Goal: Task Accomplishment & Management: Manage account settings

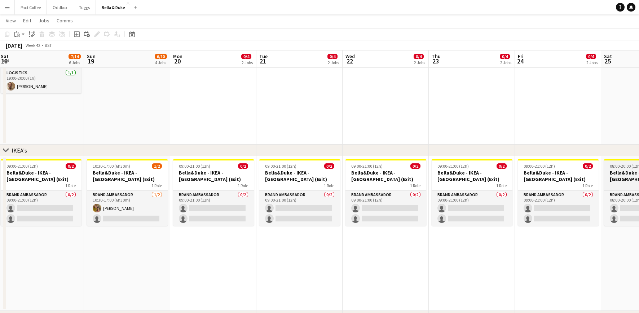
scroll to position [0, 184]
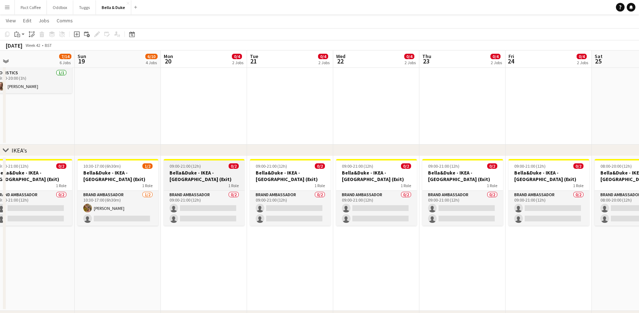
click at [204, 176] on h3 "Bella&Duke - IKEA - [GEOGRAPHIC_DATA] (Exit)" at bounding box center [204, 175] width 81 height 13
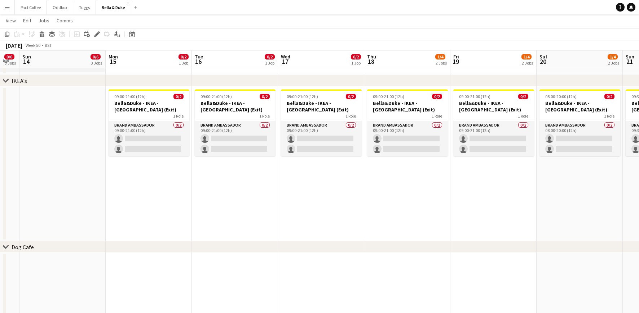
scroll to position [0, 151]
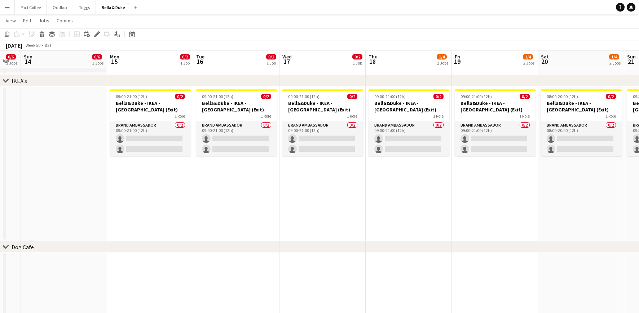
click at [130, 190] on app-date-cell "09:00-21:00 (12h) 0/2 [PERSON_NAME] - IKEA - [GEOGRAPHIC_DATA] (Exit) 1 Role Br…" at bounding box center [150, 164] width 86 height 155
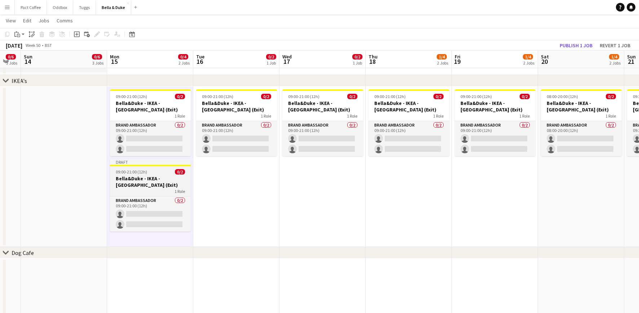
click at [157, 185] on h3 "Bella&Duke - IKEA - [GEOGRAPHIC_DATA] (Exit)" at bounding box center [150, 181] width 81 height 13
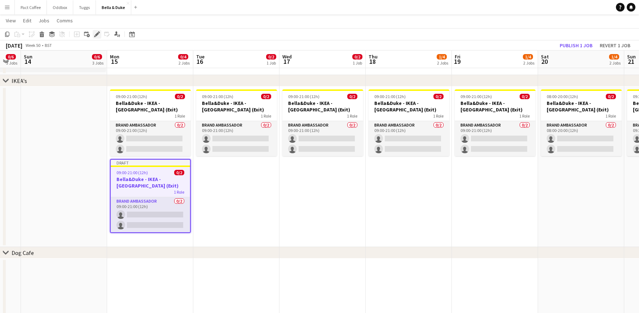
click at [95, 35] on icon "Edit" at bounding box center [97, 34] width 6 height 6
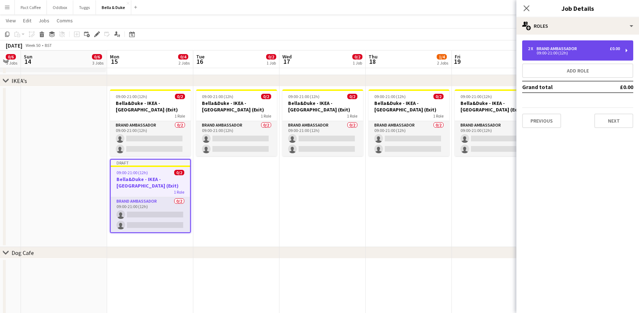
click at [530, 50] on div "2 x" at bounding box center [532, 48] width 9 height 5
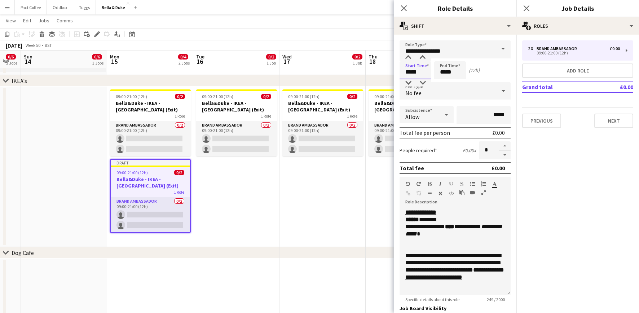
click at [428, 74] on input "*****" at bounding box center [415, 70] width 32 height 18
type input "*****"
click at [465, 69] on input "*****" at bounding box center [450, 70] width 32 height 18
click at [365, 188] on app-date-cell "09:00-21:00 (12h) 0/2 [PERSON_NAME] - IKEA - [GEOGRAPHIC_DATA] (Exit) 1 Role Br…" at bounding box center [322, 167] width 86 height 160
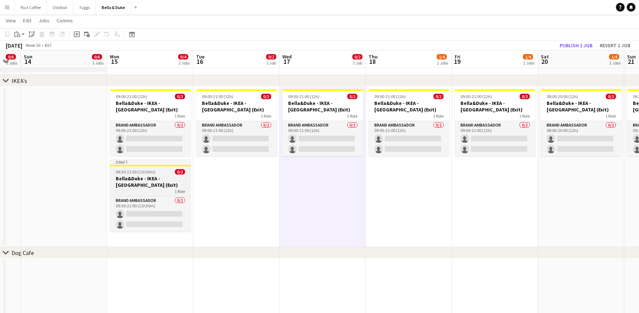
click at [179, 181] on h3 "Bella&Duke - IKEA - [GEOGRAPHIC_DATA] (Exit)" at bounding box center [150, 181] width 81 height 13
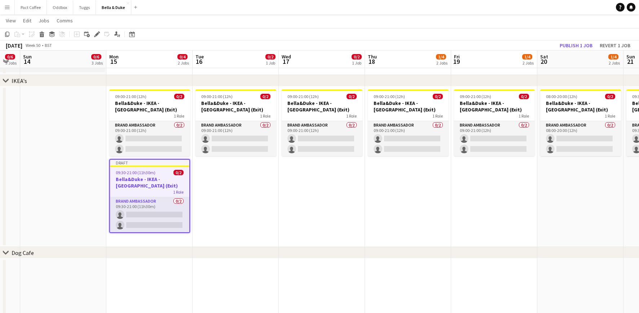
click at [230, 189] on app-date-cell "09:00-21:00 (12h) 0/2 [PERSON_NAME] - IKEA - [GEOGRAPHIC_DATA] (Exit) 1 Role Br…" at bounding box center [236, 167] width 86 height 160
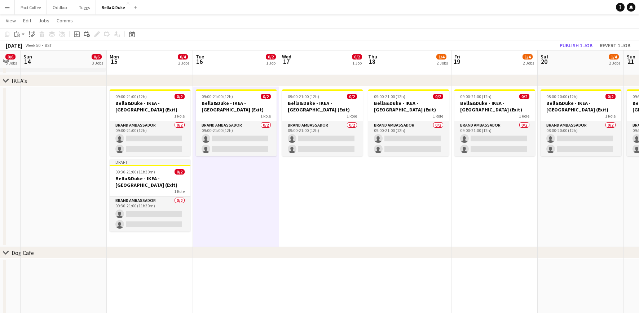
click at [301, 193] on app-date-cell "09:00-21:00 (12h) 0/2 [PERSON_NAME] - IKEA - [GEOGRAPHIC_DATA] (Exit) 1 Role Br…" at bounding box center [322, 167] width 86 height 160
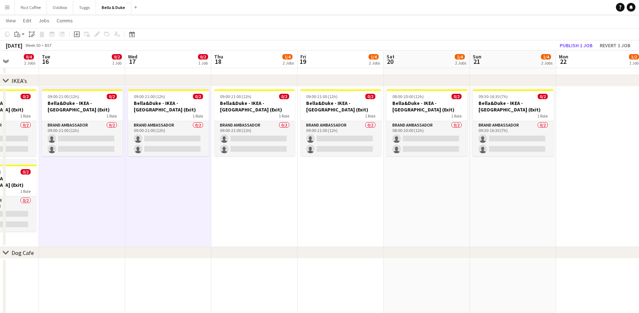
scroll to position [0, 308]
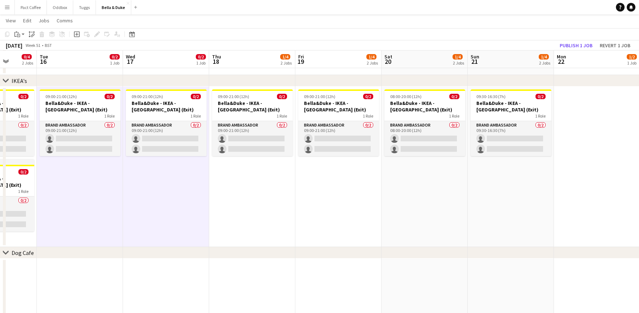
click at [243, 203] on app-date-cell "09:00-21:00 (12h) 0/2 [PERSON_NAME] - IKEA - [GEOGRAPHIC_DATA] (Exit) 1 Role Br…" at bounding box center [252, 167] width 86 height 160
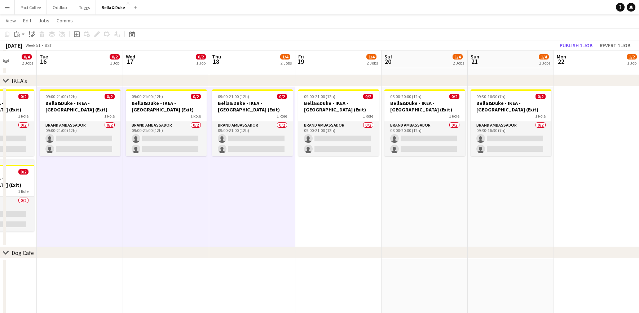
click at [319, 202] on app-date-cell "09:00-21:00 (12h) 0/2 [PERSON_NAME] - IKEA - [GEOGRAPHIC_DATA] (Exit) 1 Role Br…" at bounding box center [338, 167] width 86 height 160
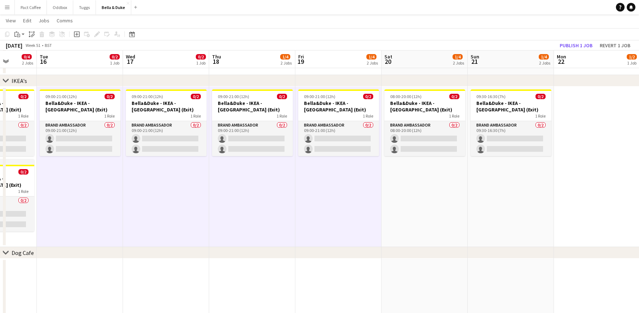
click at [392, 194] on app-date-cell "08:00-20:00 (12h) 0/2 [PERSON_NAME] - IKEA - [GEOGRAPHIC_DATA] (Exit) 1 Role Br…" at bounding box center [424, 167] width 86 height 160
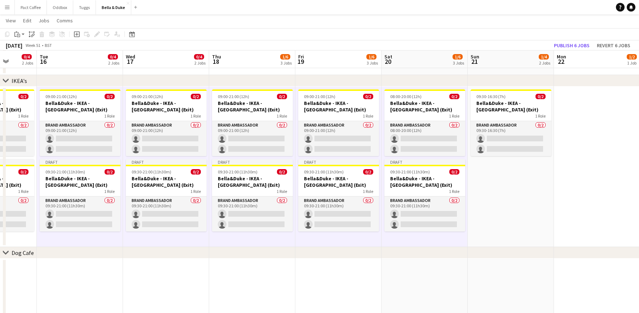
click at [513, 195] on app-date-cell "09:30-16:30 (7h) 0/2 [PERSON_NAME] - IKEA - [GEOGRAPHIC_DATA] (Exit) 1 Role Bra…" at bounding box center [511, 167] width 86 height 160
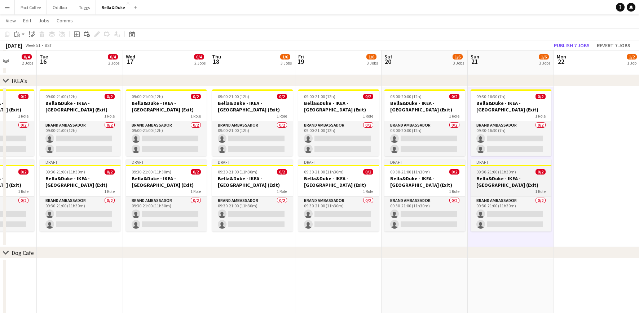
click at [496, 183] on h3 "Bella&Duke - IKEA - [GEOGRAPHIC_DATA] (Exit)" at bounding box center [511, 181] width 81 height 13
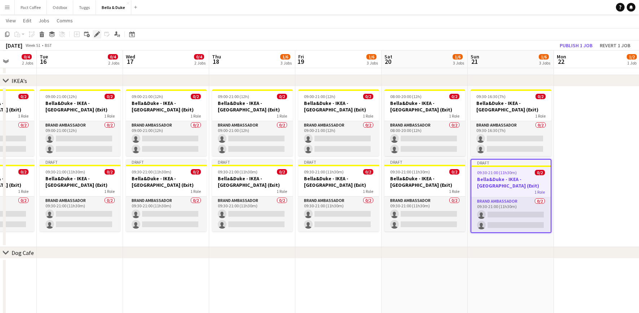
click at [98, 30] on div "Edit" at bounding box center [97, 34] width 9 height 9
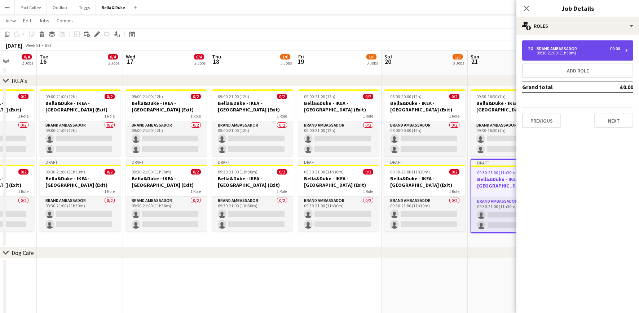
click at [588, 48] on div "2 x Brand Ambassador £0.00" at bounding box center [574, 48] width 92 height 5
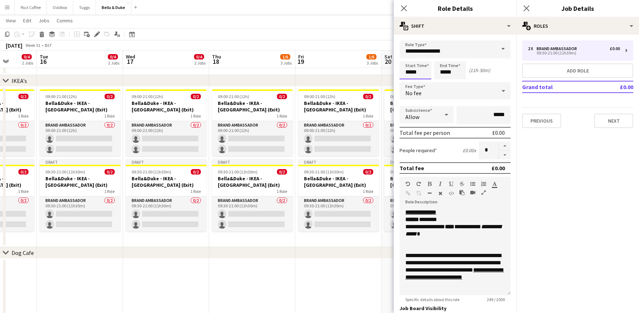
click at [425, 74] on input "*****" at bounding box center [415, 70] width 32 height 18
type input "*****"
click at [459, 72] on input "*****" at bounding box center [450, 70] width 32 height 18
type input "*****"
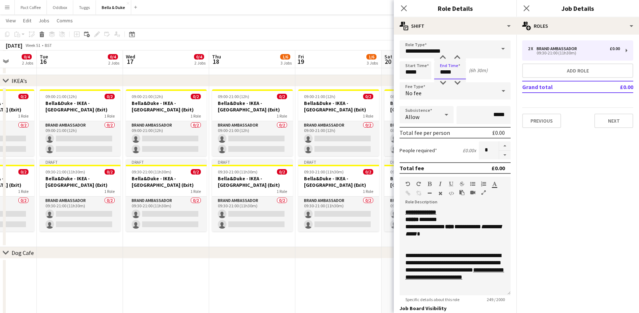
type input "*****"
click at [346, 285] on app-date-cell at bounding box center [338, 304] width 86 height 90
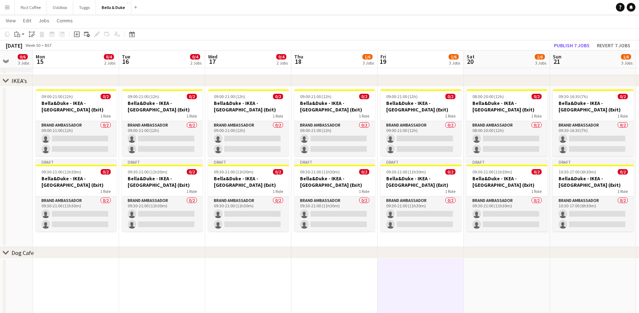
scroll to position [0, 224]
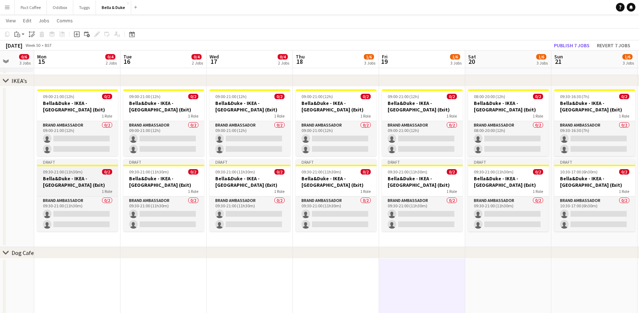
click at [53, 186] on h3 "Bella&Duke - IKEA - [GEOGRAPHIC_DATA] (Exit)" at bounding box center [77, 181] width 81 height 13
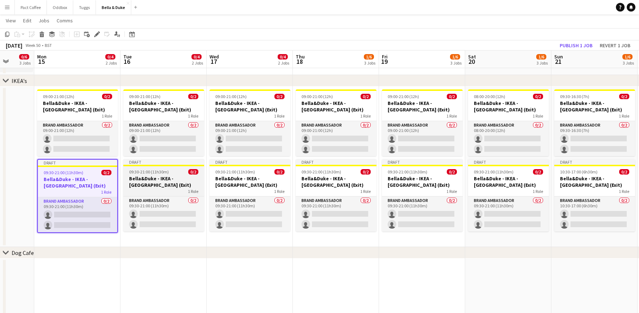
click at [173, 180] on h3 "Bella&Duke - IKEA - [GEOGRAPHIC_DATA] (Exit)" at bounding box center [163, 181] width 81 height 13
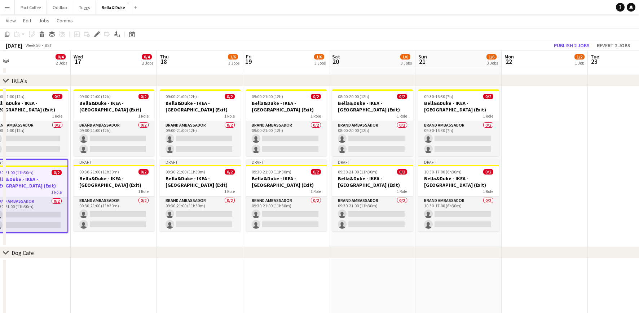
scroll to position [0, 276]
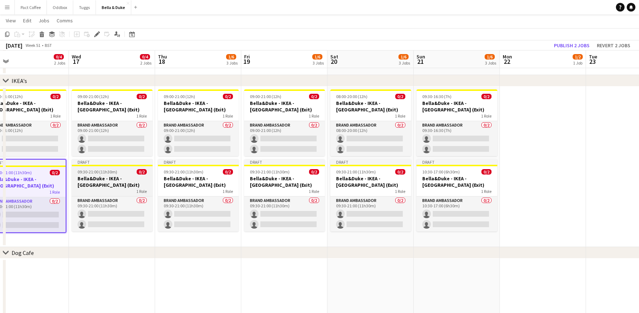
click at [132, 185] on h3 "Bella&Duke - IKEA - [GEOGRAPHIC_DATA] (Exit)" at bounding box center [112, 181] width 81 height 13
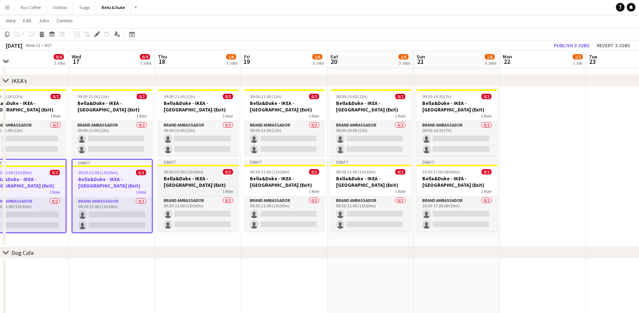
click at [174, 185] on h3 "Bella&Duke - IKEA - [GEOGRAPHIC_DATA] (Exit)" at bounding box center [198, 181] width 81 height 13
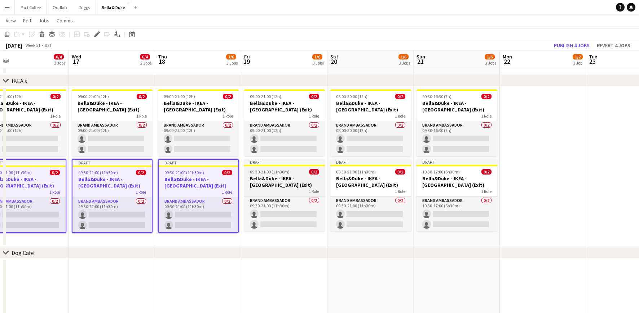
click at [274, 181] on h3 "Bella&Duke - IKEA - [GEOGRAPHIC_DATA] (Exit)" at bounding box center [284, 181] width 81 height 13
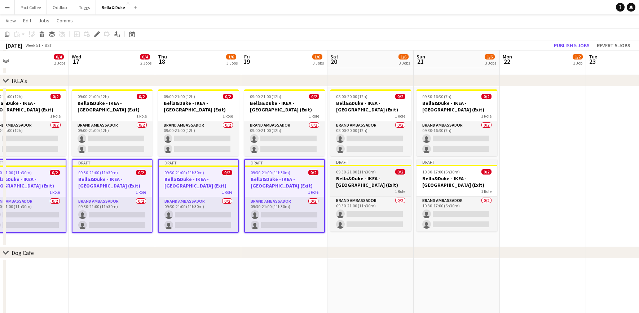
click at [353, 181] on h3 "Bella&Duke - IKEA - [GEOGRAPHIC_DATA] (Exit)" at bounding box center [370, 181] width 81 height 13
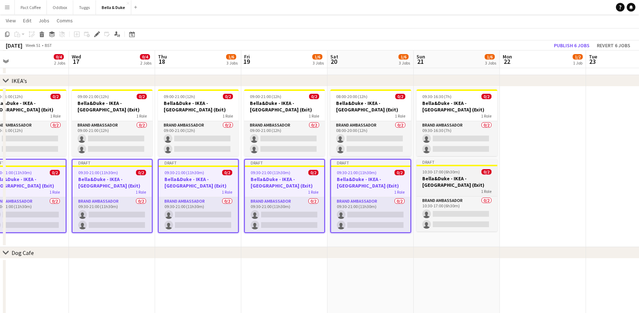
click at [448, 182] on h3 "Bella&Duke - IKEA - [GEOGRAPHIC_DATA] (Exit)" at bounding box center [456, 181] width 81 height 13
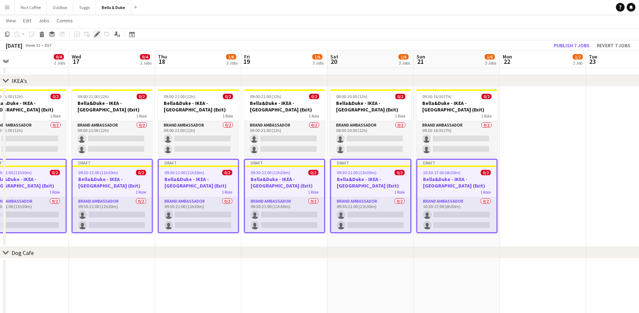
click at [97, 36] on icon "Edit" at bounding box center [97, 34] width 6 height 6
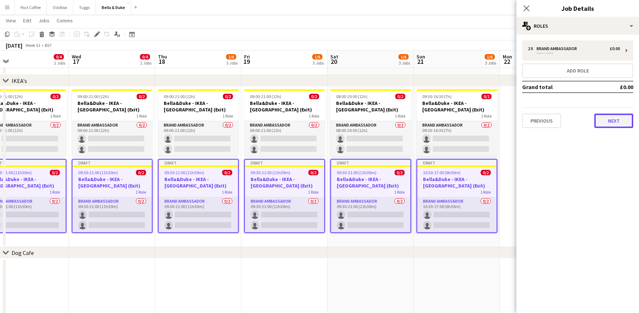
click at [615, 118] on button "Next" at bounding box center [613, 121] width 39 height 14
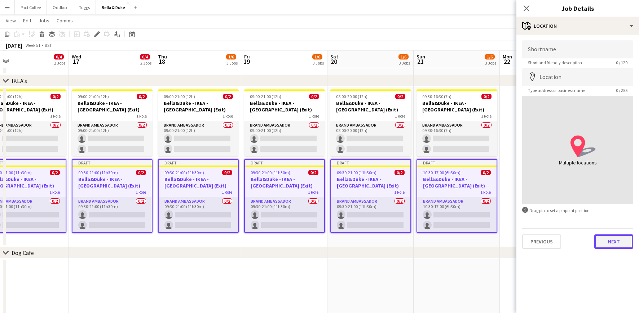
click at [610, 237] on button "Next" at bounding box center [613, 241] width 39 height 14
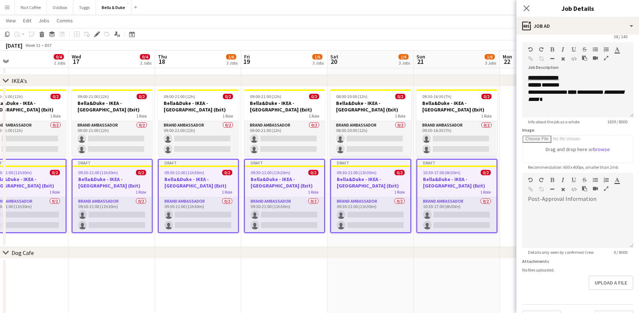
scroll to position [43, 0]
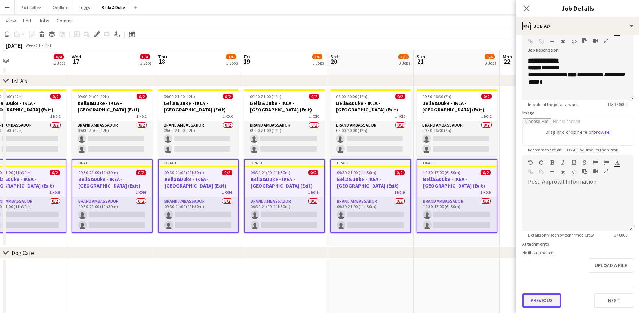
click at [545, 295] on button "Previous" at bounding box center [541, 300] width 39 height 14
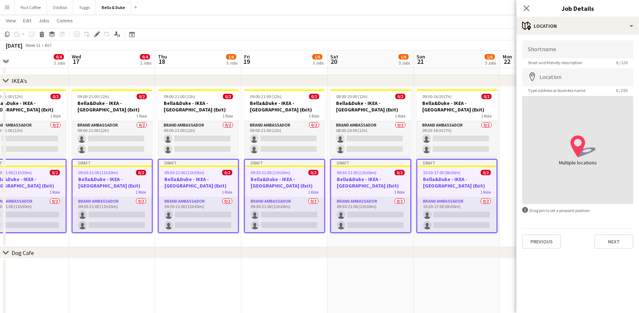
scroll to position [0, 0]
click at [566, 77] on input "Location" at bounding box center [577, 77] width 111 height 18
paste input "**********"
type input "**********"
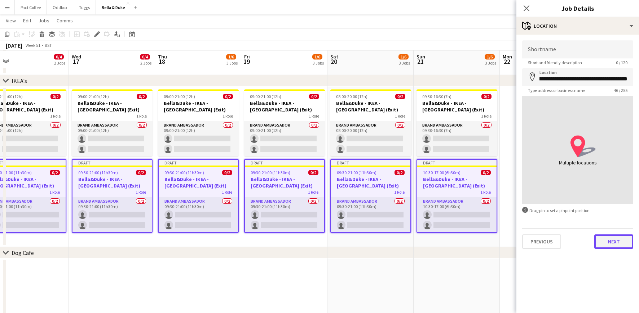
click at [612, 247] on button "Next" at bounding box center [613, 241] width 39 height 14
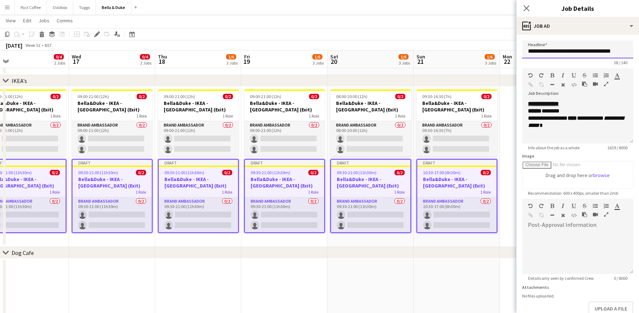
click at [594, 51] on input "**********" at bounding box center [577, 49] width 111 height 18
paste input "**********"
drag, startPoint x: 603, startPoint y: 49, endPoint x: 637, endPoint y: 49, distance: 34.3
click at [637, 49] on mat-expansion-panel "**********" at bounding box center [577, 174] width 123 height 278
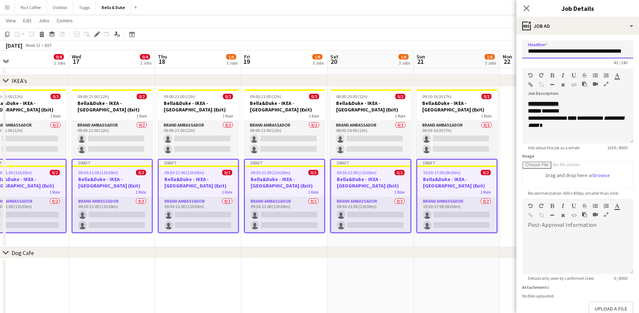
scroll to position [43, 0]
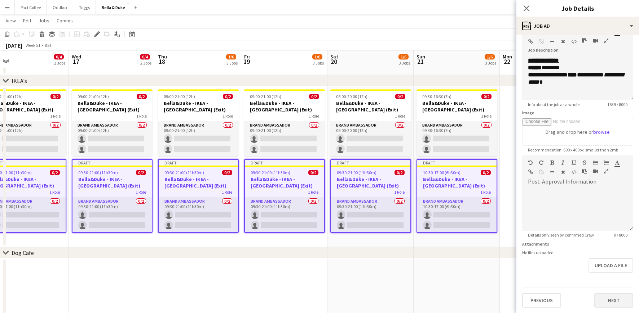
type input "**********"
click at [616, 301] on button "Next" at bounding box center [613, 300] width 39 height 14
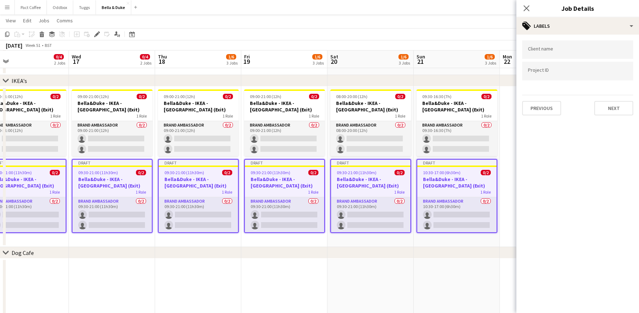
scroll to position [0, 0]
click at [607, 111] on button "Next" at bounding box center [613, 108] width 39 height 14
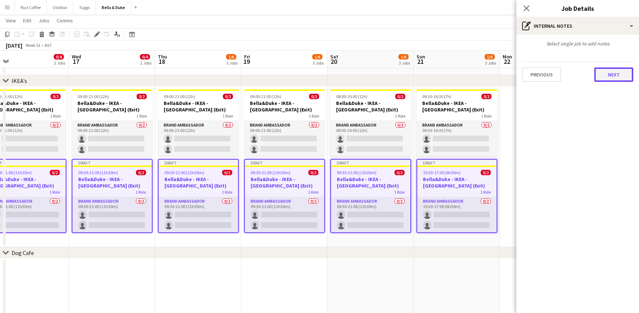
click at [608, 81] on button "Next" at bounding box center [613, 74] width 39 height 14
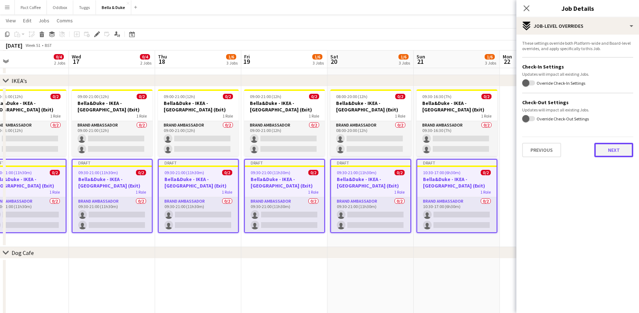
click at [612, 153] on button "Next" at bounding box center [613, 150] width 39 height 14
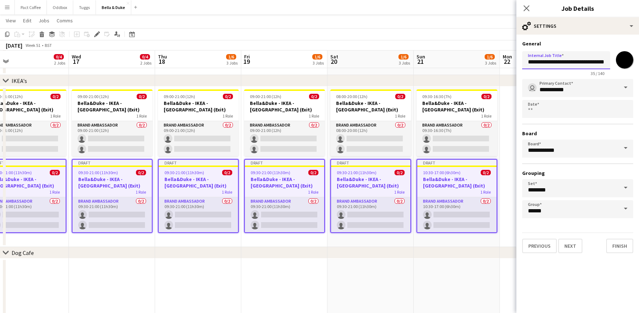
scroll to position [0, 5]
drag, startPoint x: 592, startPoint y: 65, endPoint x: 604, endPoint y: 63, distance: 12.7
click at [604, 63] on input "**********" at bounding box center [566, 60] width 88 height 18
click at [590, 63] on input "**********" at bounding box center [566, 60] width 88 height 18
drag, startPoint x: 590, startPoint y: 63, endPoint x: 575, endPoint y: 63, distance: 14.4
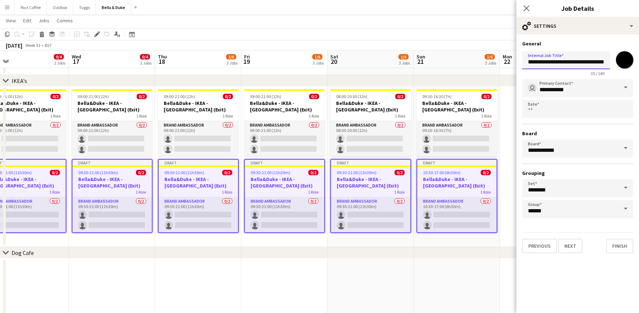
click at [575, 63] on input "**********" at bounding box center [566, 60] width 88 height 18
paste input "**********"
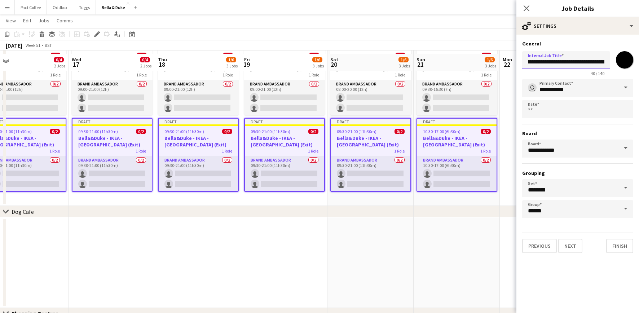
scroll to position [478, 0]
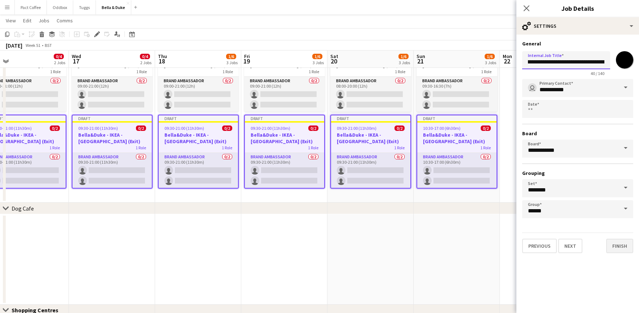
type input "**********"
click at [620, 246] on button "Finish" at bounding box center [619, 246] width 27 height 14
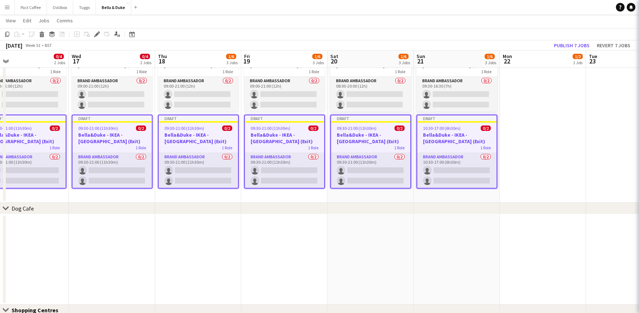
scroll to position [0, 0]
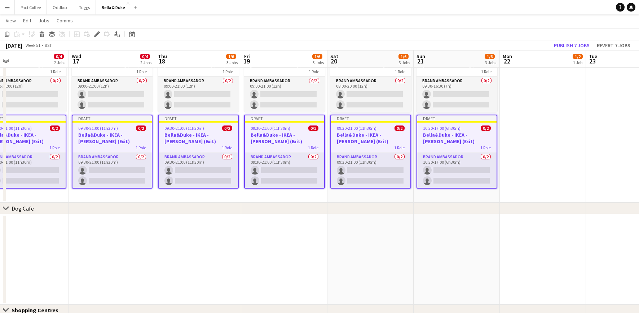
click at [406, 239] on app-date-cell at bounding box center [370, 259] width 86 height 90
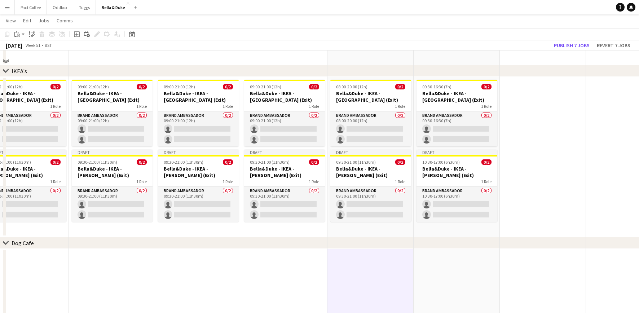
scroll to position [446, 0]
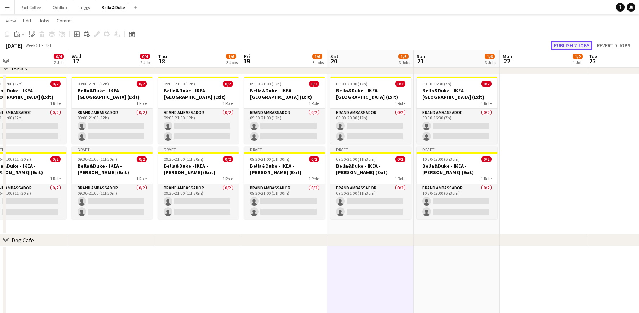
click at [583, 44] on button "Publish 7 jobs" at bounding box center [571, 45] width 41 height 9
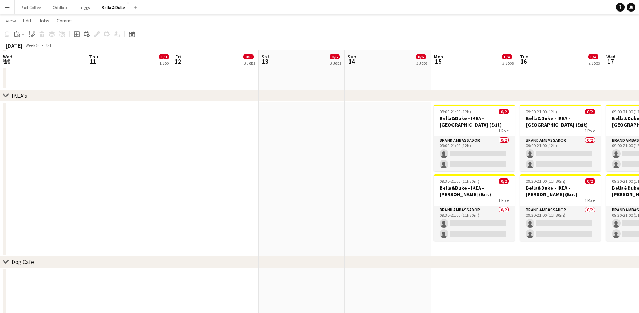
scroll to position [0, 181]
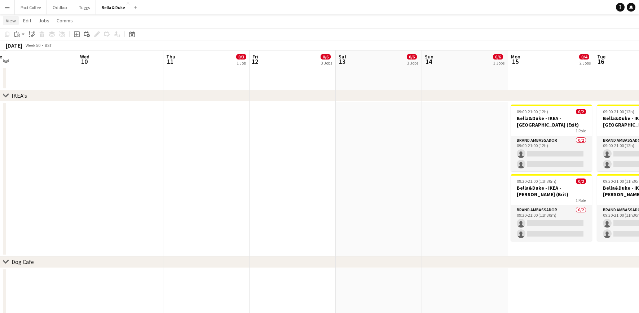
click at [11, 21] on span "View" at bounding box center [11, 20] width 10 height 6
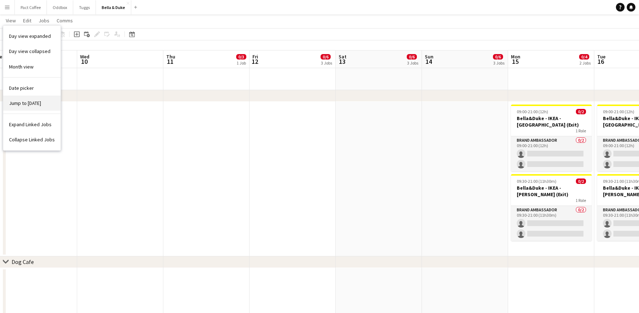
click at [28, 106] on link "Jump to [DATE]" at bounding box center [31, 103] width 57 height 15
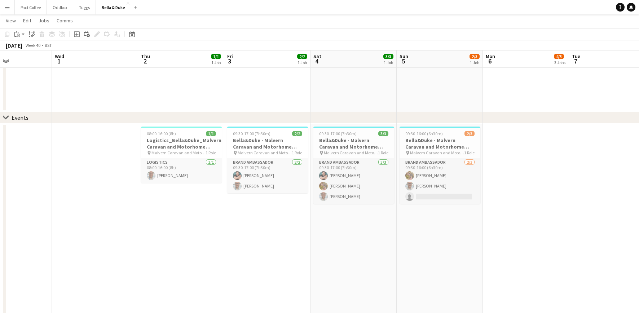
scroll to position [0, 293]
click at [431, 147] on h3 "Bella&Duke - Malvern Caravan and Motorhome Show" at bounding box center [439, 143] width 81 height 13
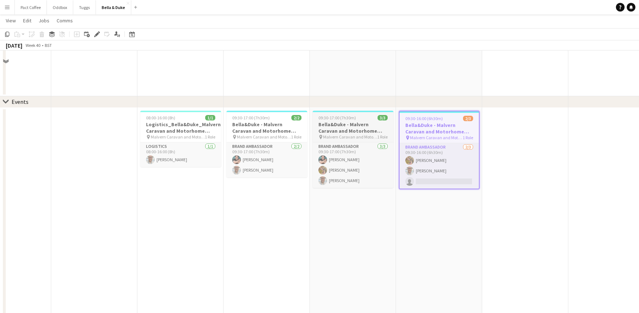
scroll to position [34, 0]
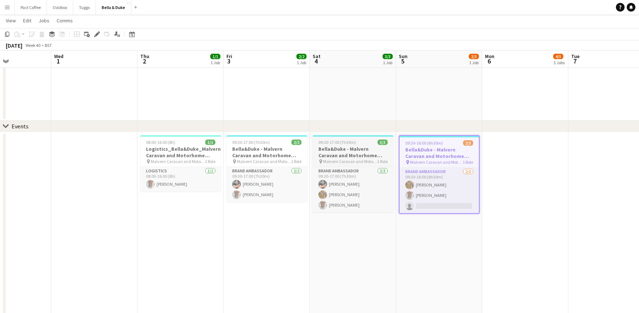
click at [349, 151] on h3 "Bella&Duke - Malvern Caravan and Motorhome Show" at bounding box center [353, 152] width 81 height 13
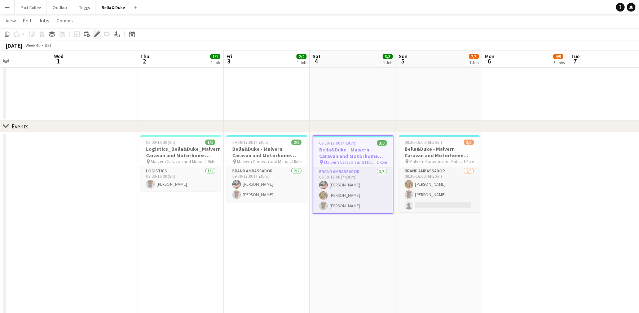
click at [97, 35] on icon at bounding box center [97, 34] width 4 height 4
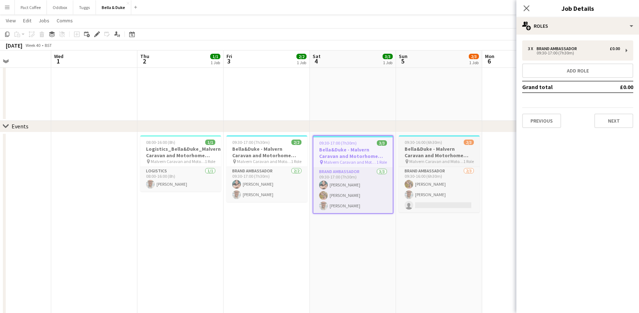
click at [421, 160] on span "Malvern Caravan and Motorhome Show" at bounding box center [436, 161] width 54 height 5
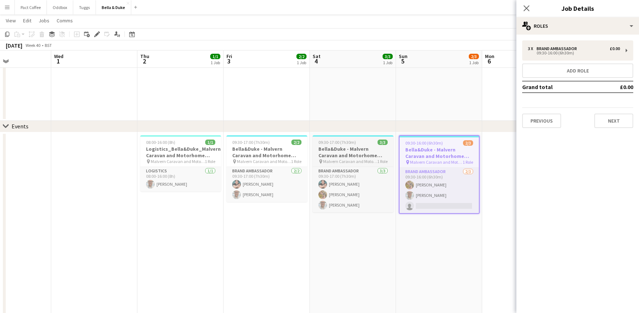
click at [351, 157] on h3 "Bella&Duke - Malvern Caravan and Motorhome Show" at bounding box center [353, 152] width 81 height 13
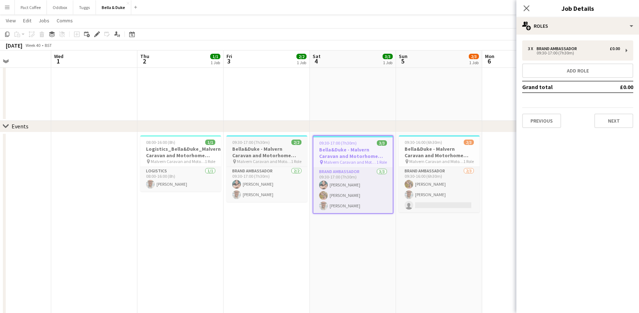
click at [266, 147] on h3 "Bella&Duke - Malvern Caravan and Motorhome Show" at bounding box center [266, 152] width 81 height 13
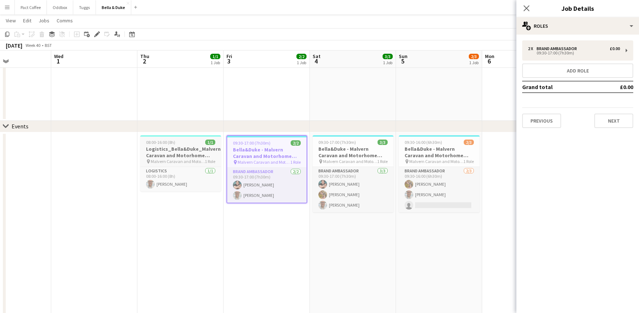
click at [189, 145] on app-job-card "08:00-16:00 (8h) 1/1 Logistics_Bella&Duke_Malvern Caravan and Motorhome Show pi…" at bounding box center [180, 163] width 81 height 56
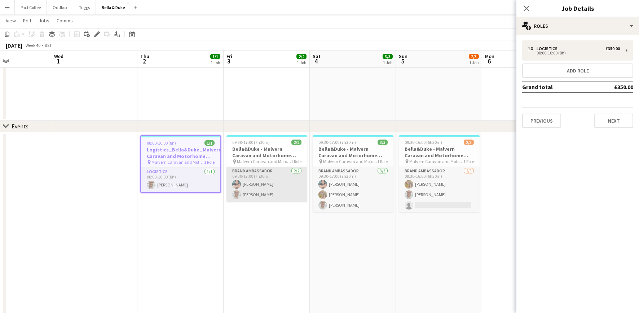
click at [280, 192] on app-card-role "Brand Ambassador [DATE] 09:30-17:00 (7h30m) [PERSON_NAME] [PERSON_NAME]" at bounding box center [266, 184] width 81 height 35
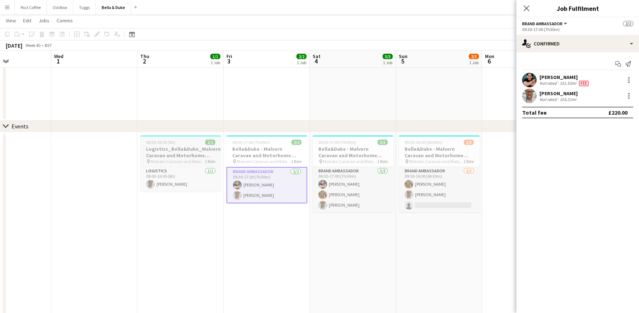
click at [195, 157] on h3 "Logistics_Bella&Duke_Malvern Caravan and Motorhome Show" at bounding box center [180, 152] width 81 height 13
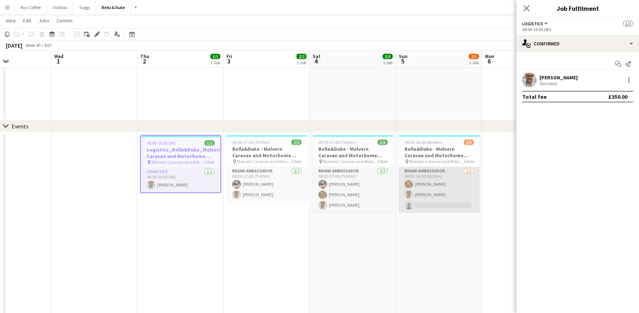
click at [449, 187] on app-card-role "Brand Ambassador [DATE] 09:30-16:00 (6h30m) [PERSON_NAME] [PERSON_NAME] single-…" at bounding box center [439, 189] width 81 height 45
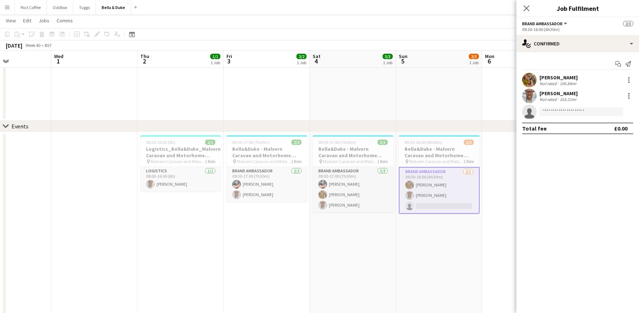
click at [449, 187] on app-card-role "Brand Ambassador [DATE] 09:30-16:00 (6h30m) [PERSON_NAME] [PERSON_NAME] single-…" at bounding box center [439, 190] width 81 height 47
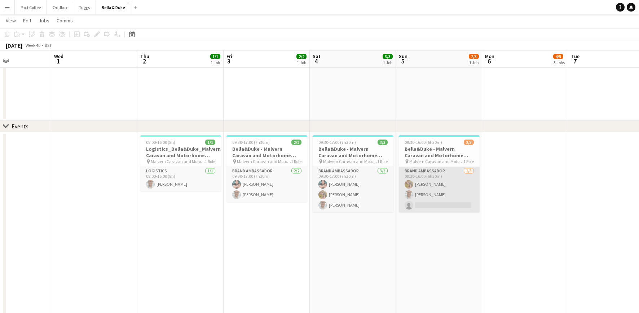
click at [445, 191] on app-card-role "Brand Ambassador [DATE] 09:30-16:00 (6h30m) [PERSON_NAME] [PERSON_NAME] single-…" at bounding box center [439, 189] width 81 height 45
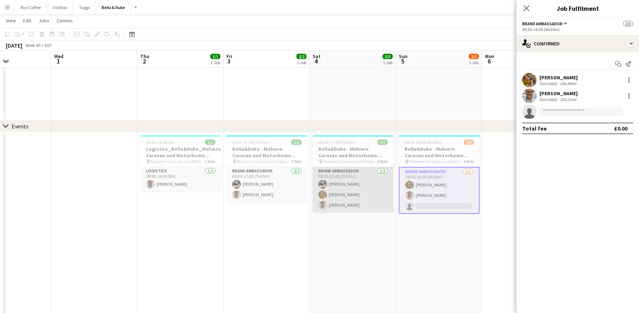
click at [359, 188] on app-card-role "Brand Ambassador [DATE] 09:30-17:00 (7h30m) [PERSON_NAME] [PERSON_NAME] [PERSON…" at bounding box center [353, 189] width 81 height 45
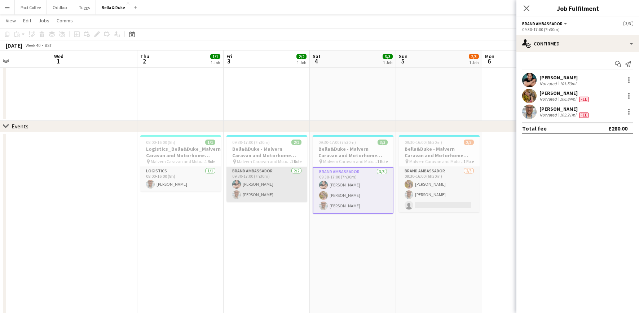
click at [258, 195] on app-card-role "Brand Ambassador [DATE] 09:30-17:00 (7h30m) [PERSON_NAME] [PERSON_NAME]" at bounding box center [266, 184] width 81 height 35
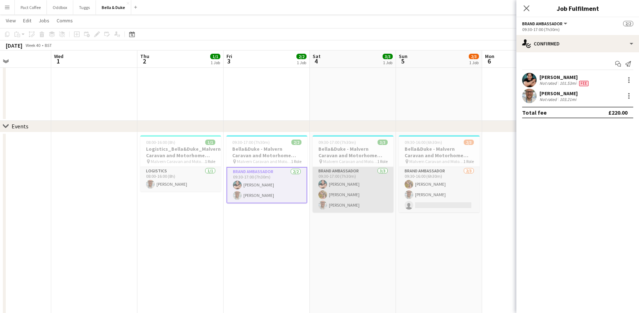
click at [353, 201] on app-card-role "Brand Ambassador [DATE] 09:30-17:00 (7h30m) [PERSON_NAME] [PERSON_NAME] [PERSON…" at bounding box center [353, 189] width 81 height 45
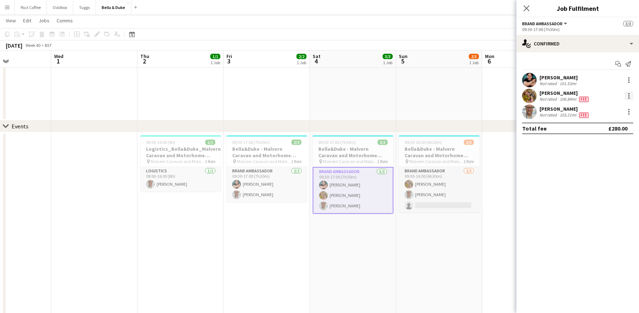
click at [629, 95] on div at bounding box center [628, 95] width 1 height 1
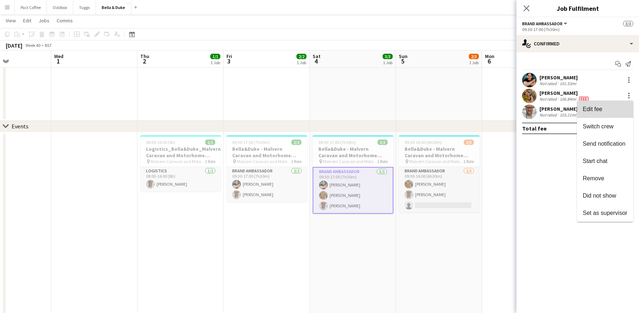
click at [602, 111] on span "Edit fee" at bounding box center [605, 109] width 45 height 6
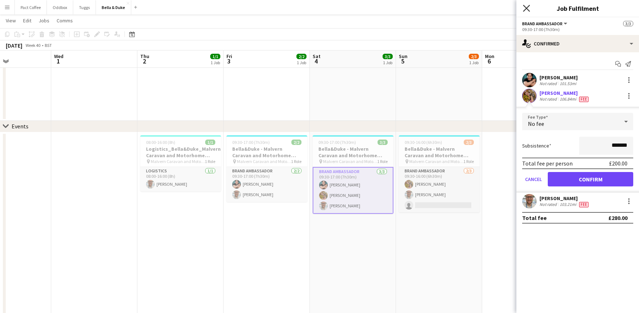
click at [528, 8] on icon "Close pop-in" at bounding box center [526, 8] width 7 height 7
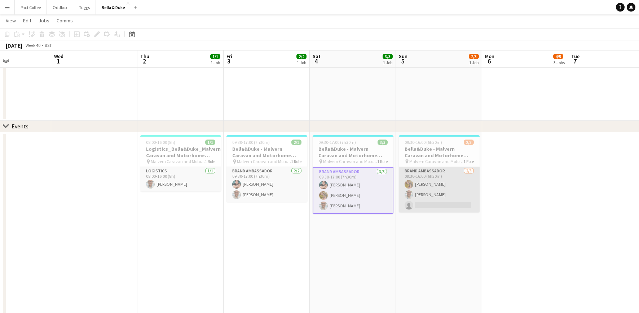
drag, startPoint x: 432, startPoint y: 181, endPoint x: 420, endPoint y: 184, distance: 11.8
click at [432, 181] on app-card-role "Brand Ambassador [DATE] 09:30-16:00 (6h30m) [PERSON_NAME] [PERSON_NAME] single-…" at bounding box center [439, 189] width 81 height 45
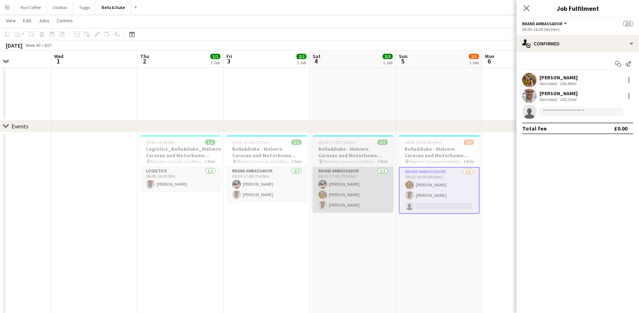
click at [344, 192] on app-card-role "Brand Ambassador [DATE] 09:30-17:00 (7h30m) [PERSON_NAME] [PERSON_NAME] [PERSON…" at bounding box center [353, 189] width 81 height 45
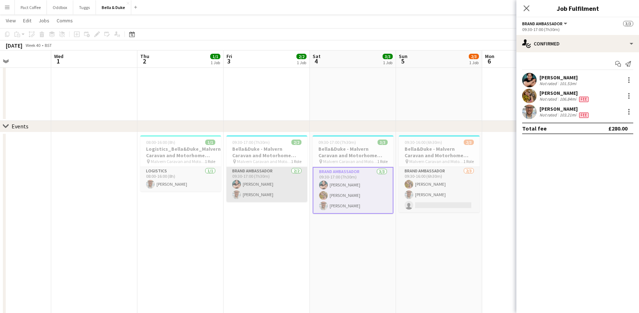
click at [276, 191] on app-card-role "Brand Ambassador [DATE] 09:30-17:00 (7h30m) [PERSON_NAME] [PERSON_NAME]" at bounding box center [266, 184] width 81 height 35
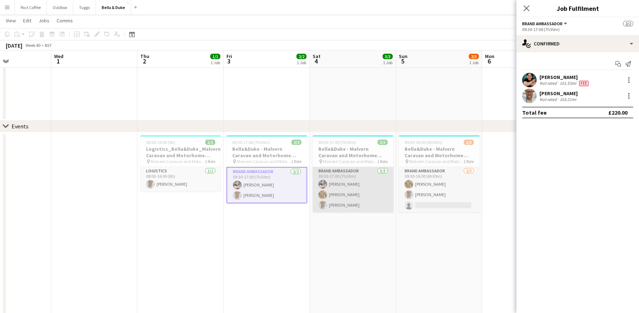
click at [363, 199] on app-card-role "Brand Ambassador [DATE] 09:30-17:00 (7h30m) [PERSON_NAME] [PERSON_NAME] [PERSON…" at bounding box center [353, 189] width 81 height 45
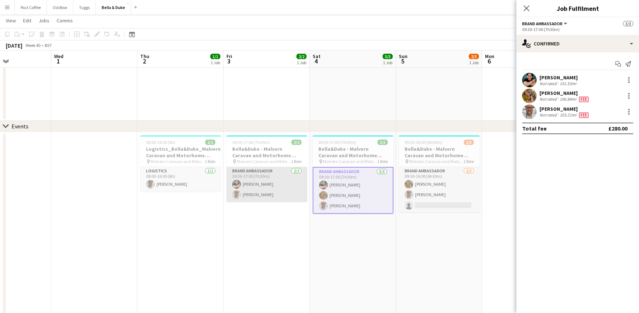
click at [264, 199] on app-card-role "Brand Ambassador [DATE] 09:30-17:00 (7h30m) [PERSON_NAME] [PERSON_NAME]" at bounding box center [266, 184] width 81 height 35
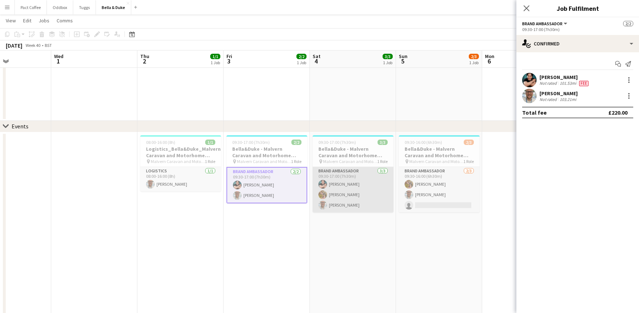
click at [327, 200] on app-card-role "Brand Ambassador [DATE] 09:30-17:00 (7h30m) [PERSON_NAME] [PERSON_NAME] [PERSON…" at bounding box center [353, 189] width 81 height 45
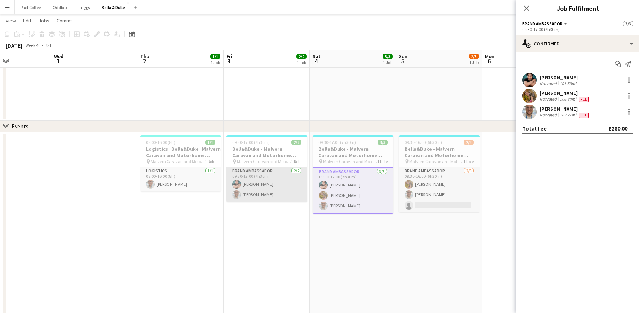
click at [267, 181] on app-card-role "Brand Ambassador [DATE] 09:30-17:00 (7h30m) [PERSON_NAME] [PERSON_NAME]" at bounding box center [266, 184] width 81 height 35
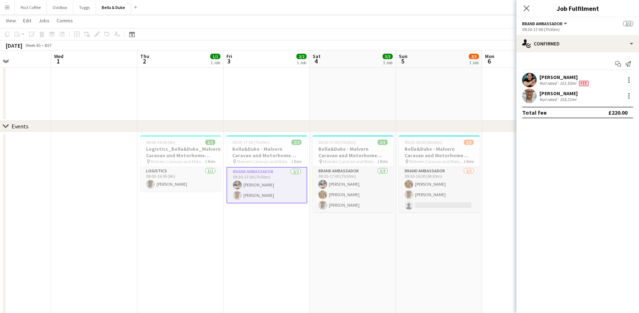
click at [274, 181] on app-card-role "Brand Ambassador [DATE] 09:30-17:00 (7h30m) [PERSON_NAME] [PERSON_NAME]" at bounding box center [266, 185] width 81 height 36
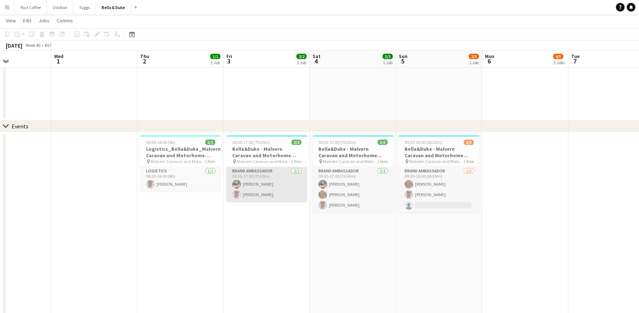
click at [260, 182] on app-card-role "Brand Ambassador [DATE] 09:30-17:00 (7h30m) [PERSON_NAME] [PERSON_NAME]" at bounding box center [266, 184] width 81 height 35
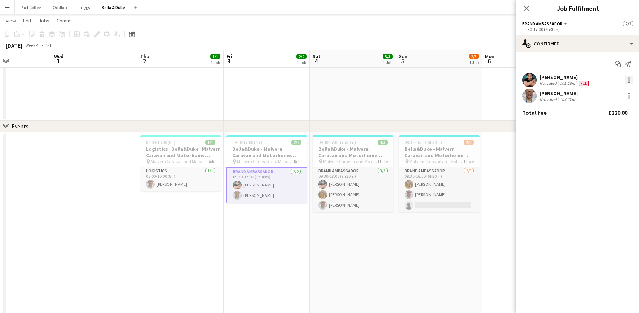
click at [629, 79] on div at bounding box center [628, 80] width 9 height 9
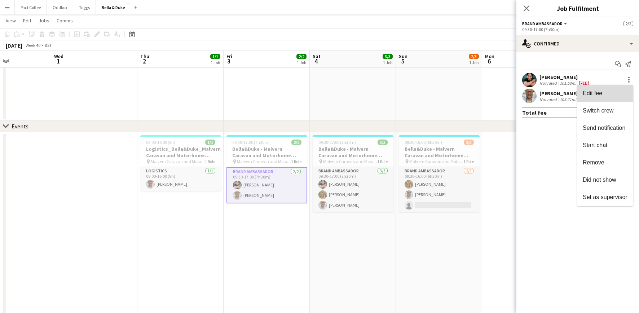
click at [600, 96] on span "Edit fee" at bounding box center [592, 93] width 19 height 6
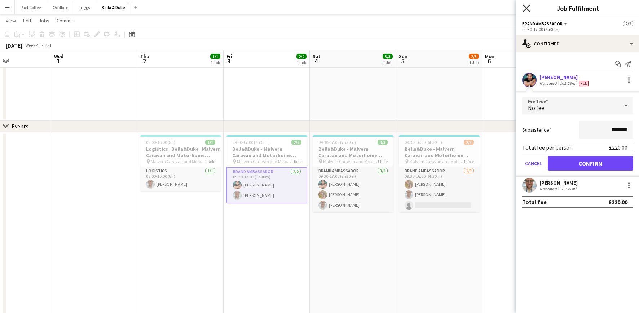
click at [525, 8] on icon at bounding box center [526, 8] width 7 height 7
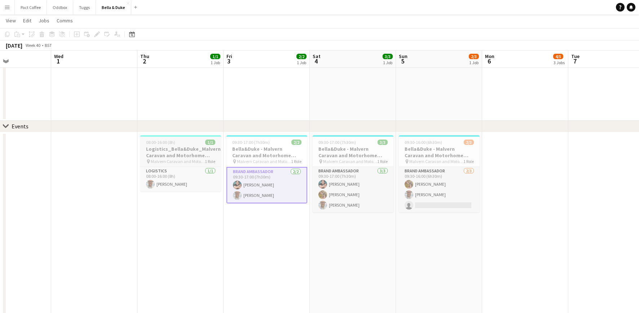
click at [169, 159] on span "Malvern Caravan and Motorhome Show" at bounding box center [178, 161] width 54 height 5
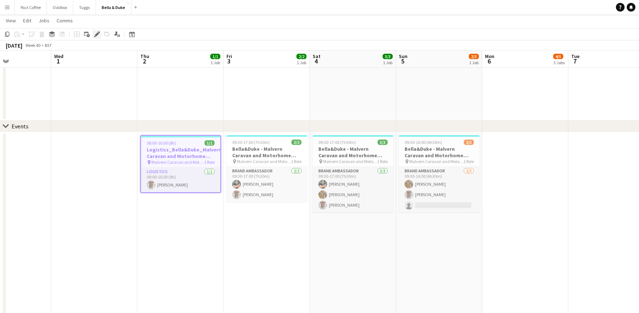
click at [95, 31] on div "Edit" at bounding box center [97, 34] width 9 height 9
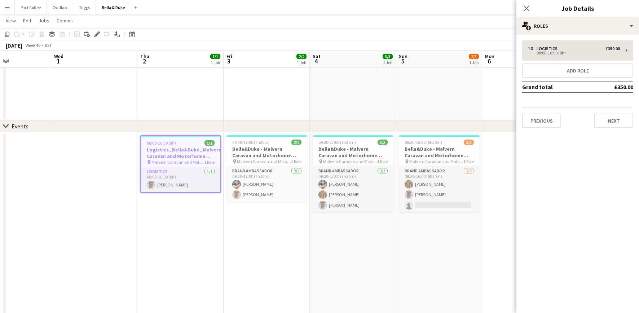
click at [575, 61] on div "1 x Logistics £350.00 08:00-16:00 (8h) Add role Grand total £350.00 Previous Ne…" at bounding box center [577, 84] width 123 height 88
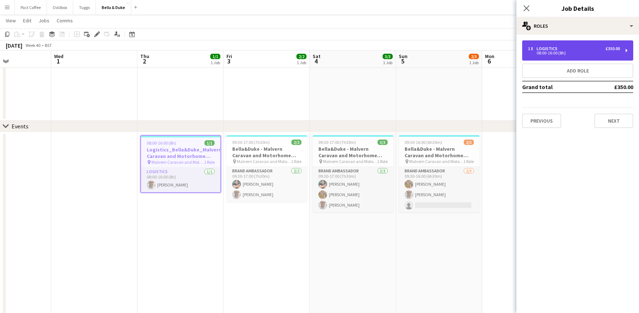
click at [575, 56] on div "1 x Logistics £350.00 08:00-16:00 (8h)" at bounding box center [577, 50] width 111 height 20
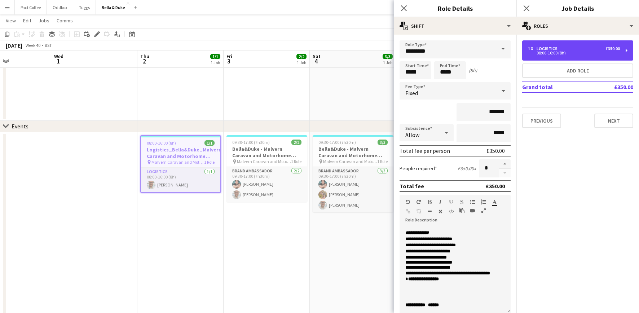
scroll to position [324, 0]
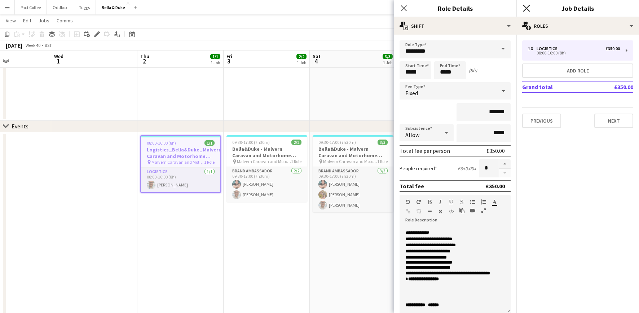
click at [525, 8] on icon "Close pop-in" at bounding box center [526, 8] width 7 height 7
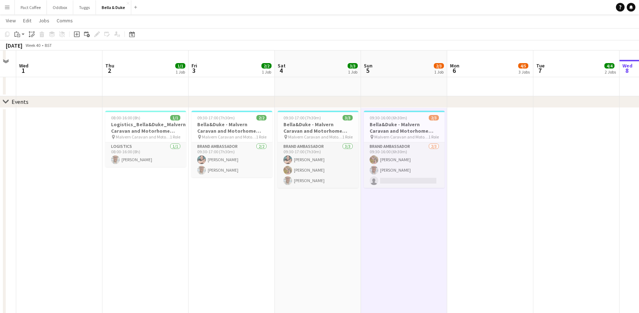
scroll to position [56, 0]
